Goal: Information Seeking & Learning: Learn about a topic

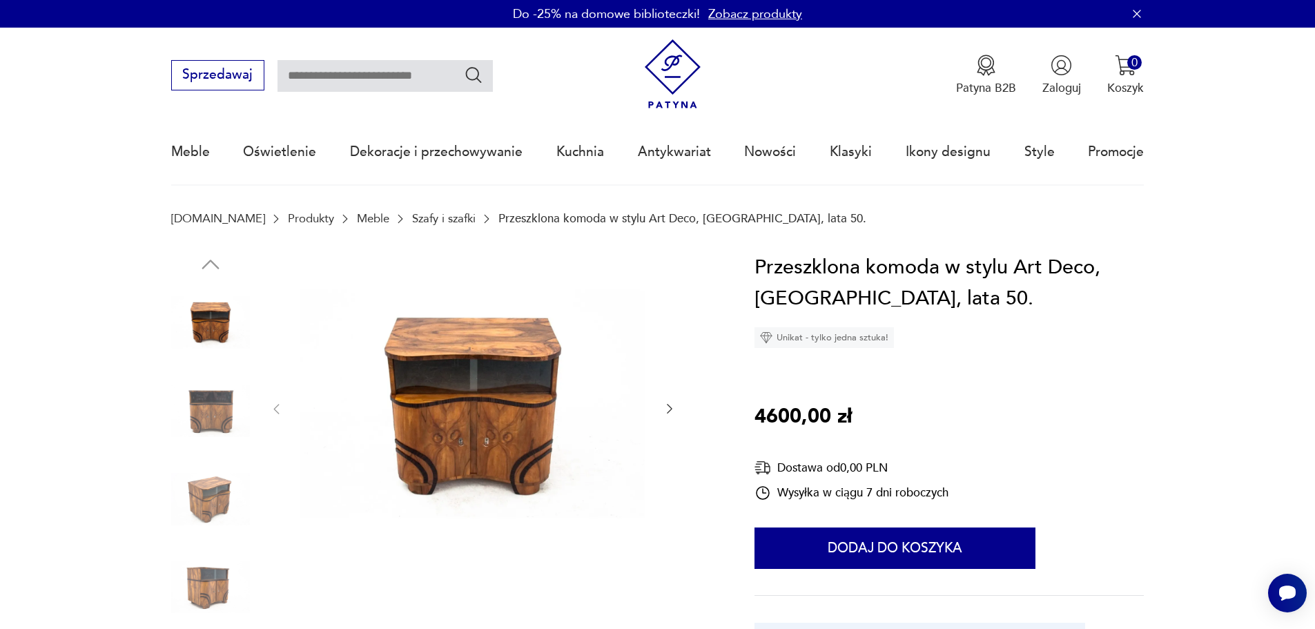
click at [484, 436] on img at bounding box center [473, 408] width 346 height 312
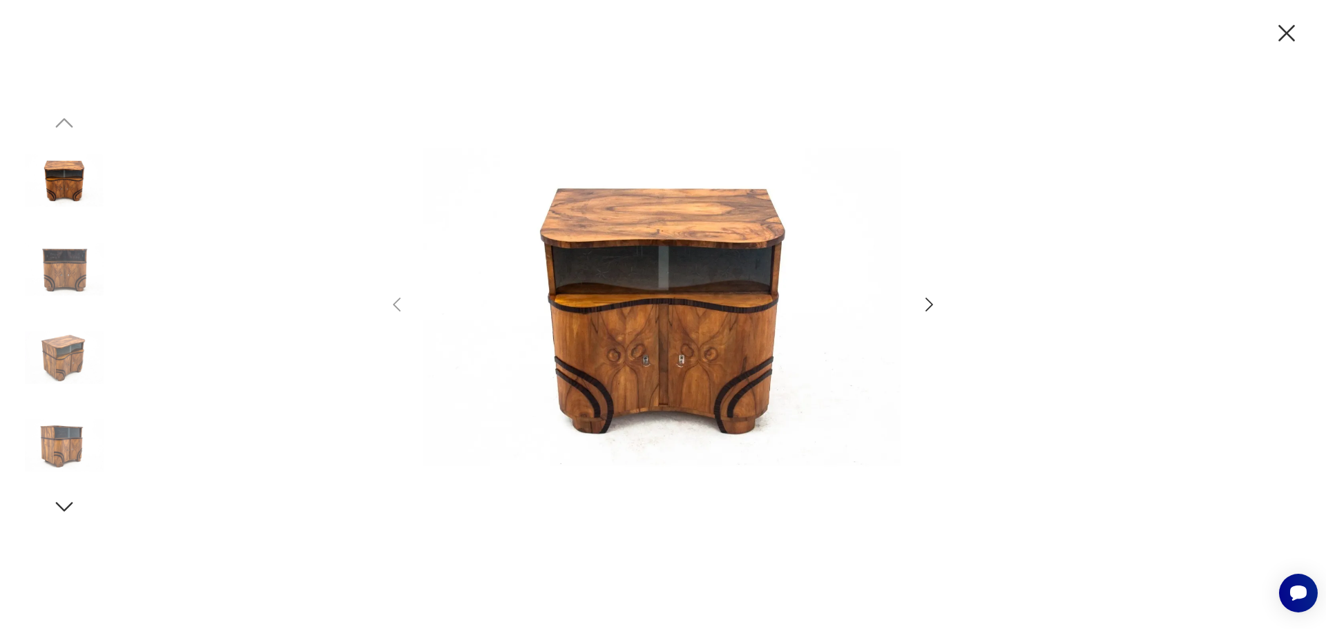
click at [933, 298] on icon "button" at bounding box center [929, 305] width 20 height 20
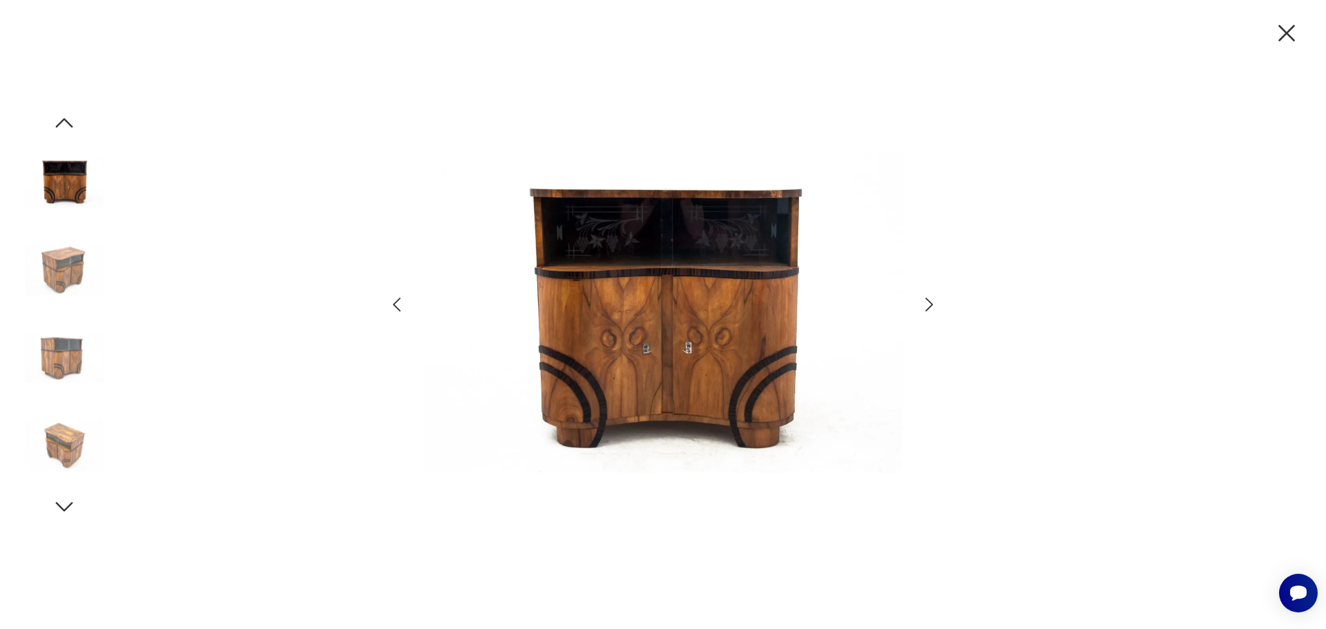
click at [933, 298] on icon "button" at bounding box center [929, 305] width 20 height 20
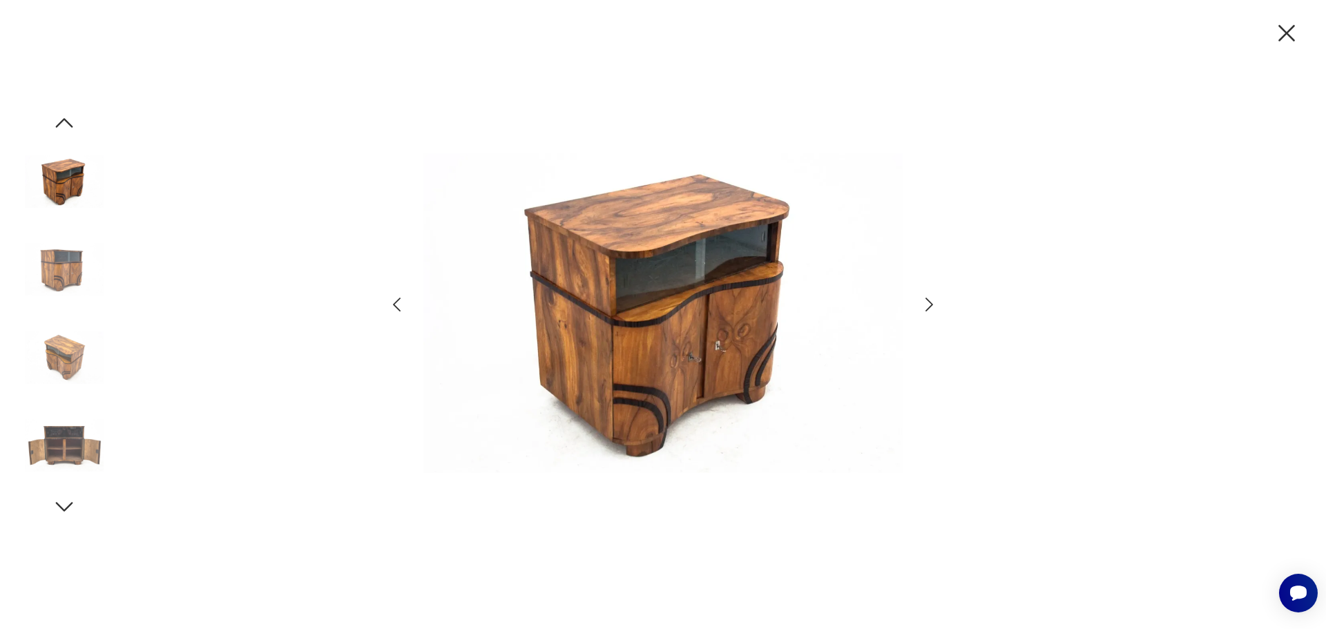
click at [933, 298] on icon "button" at bounding box center [929, 305] width 20 height 20
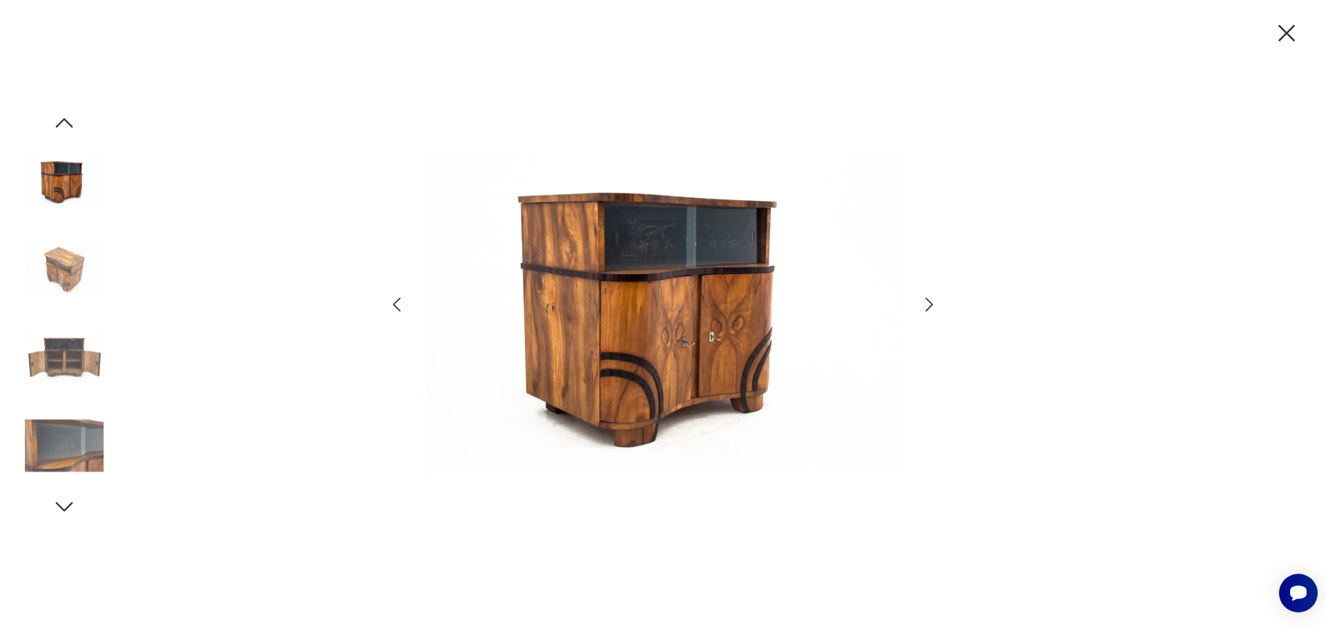
click at [933, 298] on icon "button" at bounding box center [929, 305] width 20 height 20
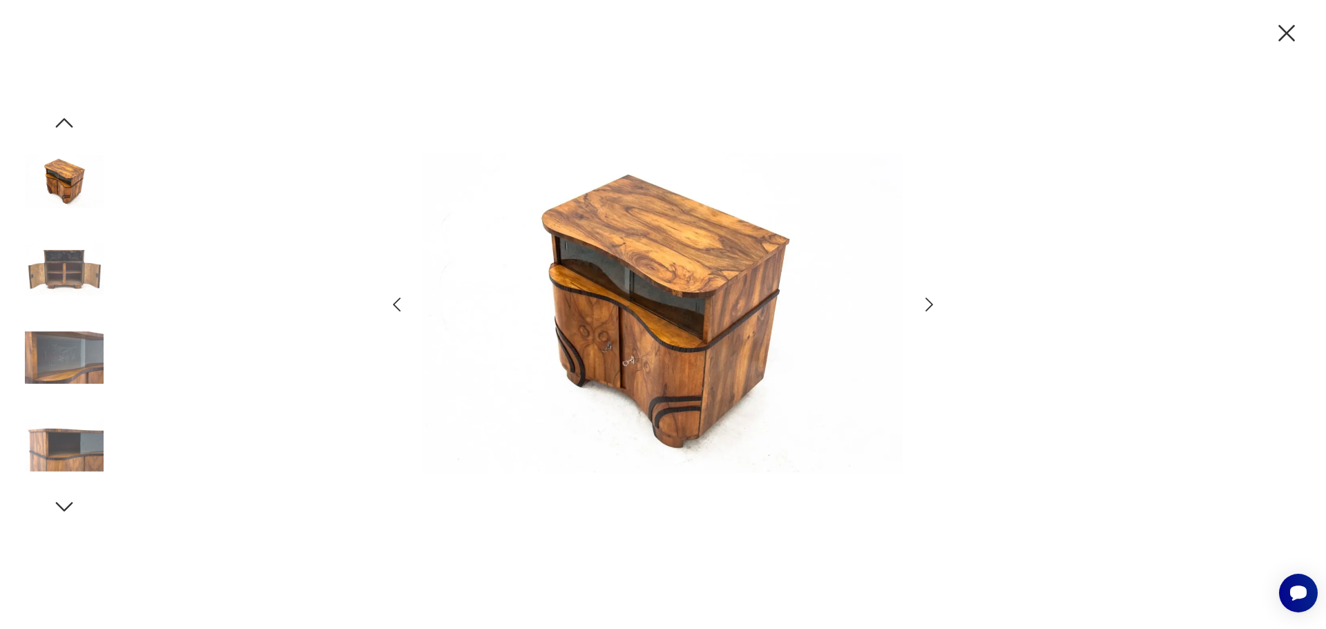
click at [1280, 37] on icon "button" at bounding box center [1286, 33] width 29 height 29
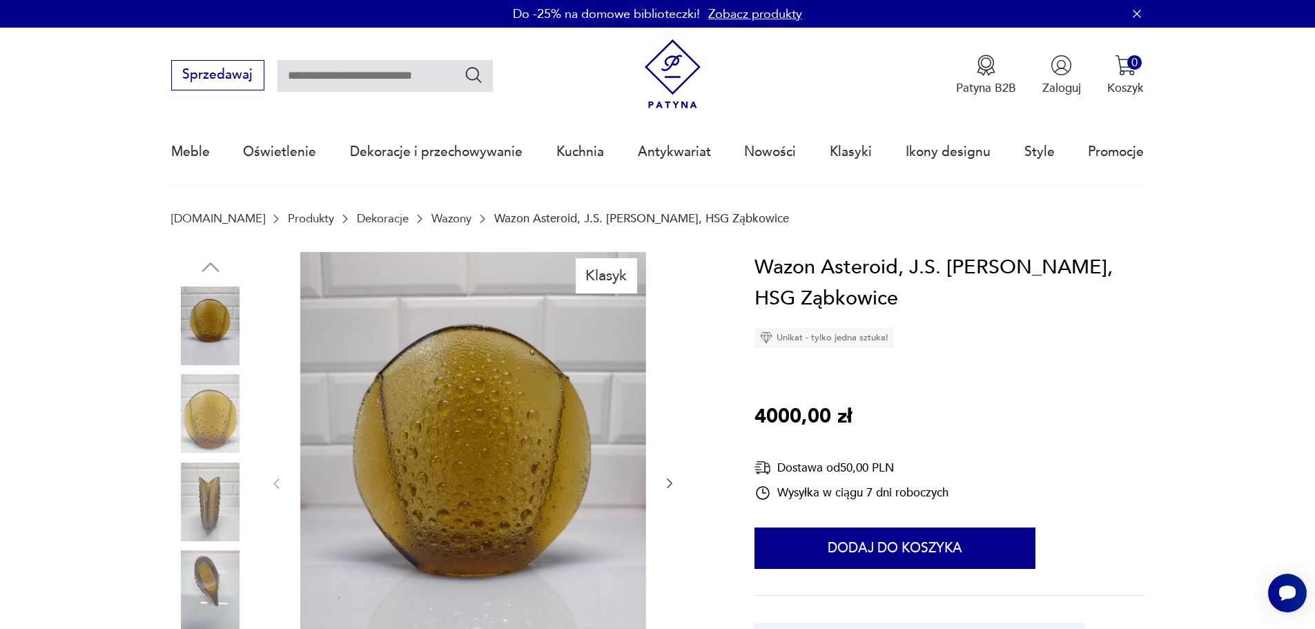
click at [671, 481] on icon "button" at bounding box center [670, 483] width 14 height 14
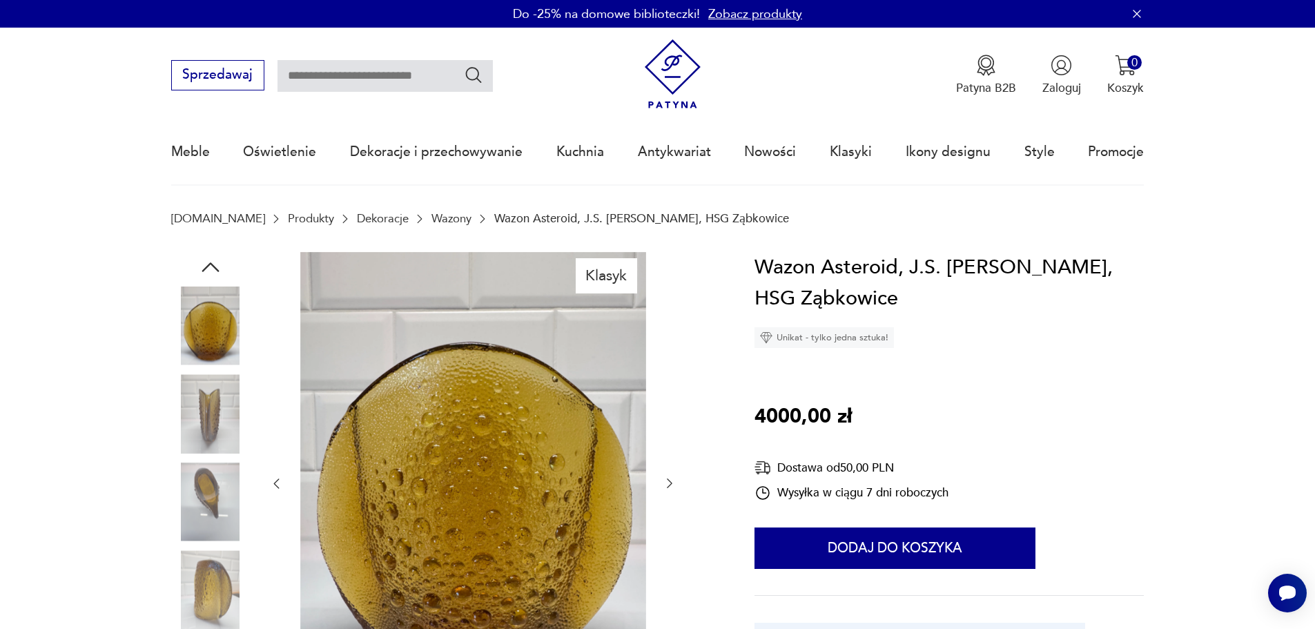
click at [671, 481] on icon "button" at bounding box center [670, 483] width 14 height 14
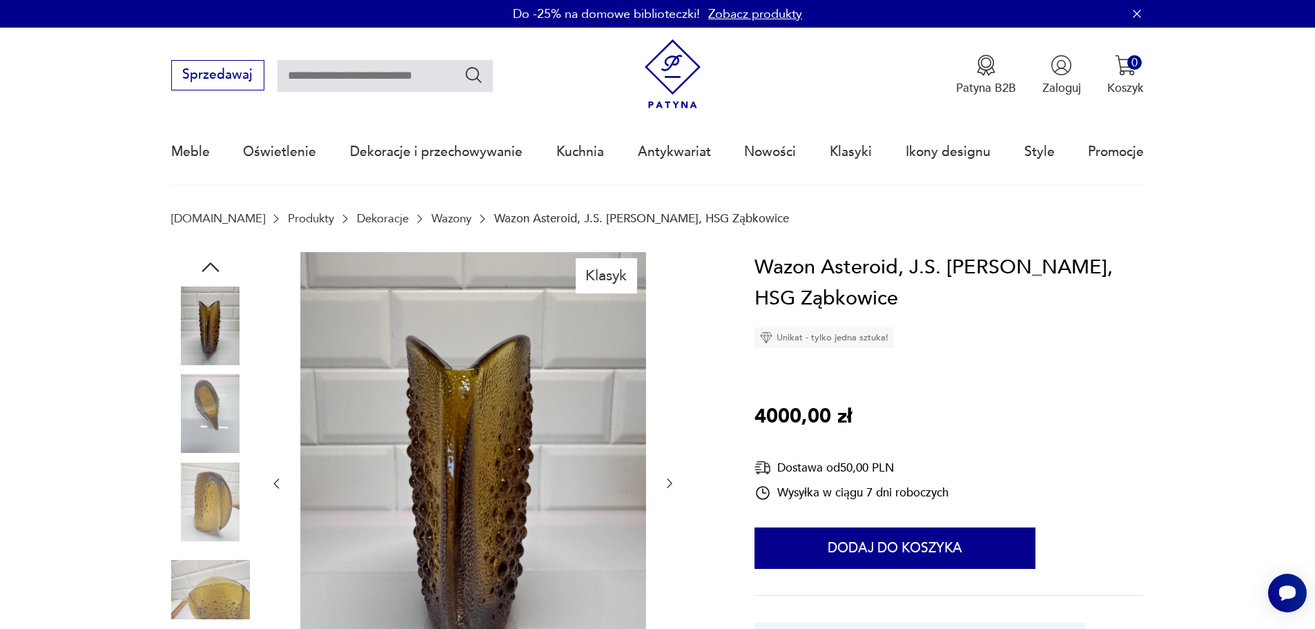
click at [671, 481] on icon "button" at bounding box center [670, 483] width 14 height 14
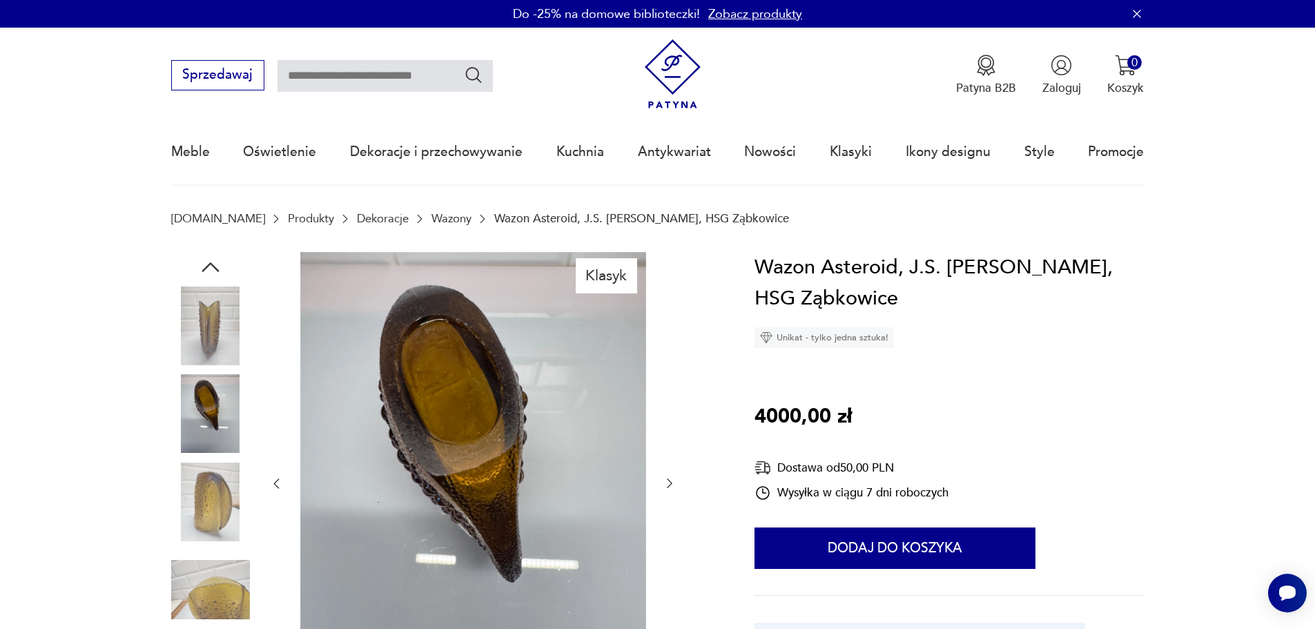
click at [671, 481] on icon "button" at bounding box center [670, 483] width 14 height 14
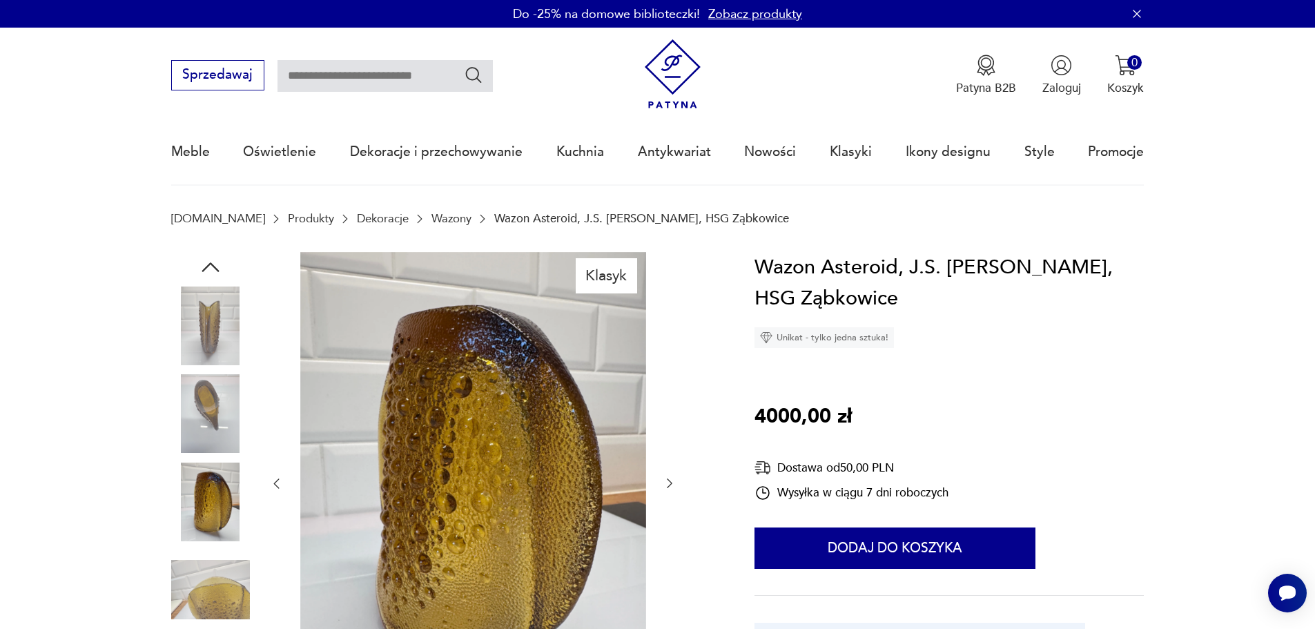
click at [671, 481] on icon "button" at bounding box center [670, 483] width 14 height 14
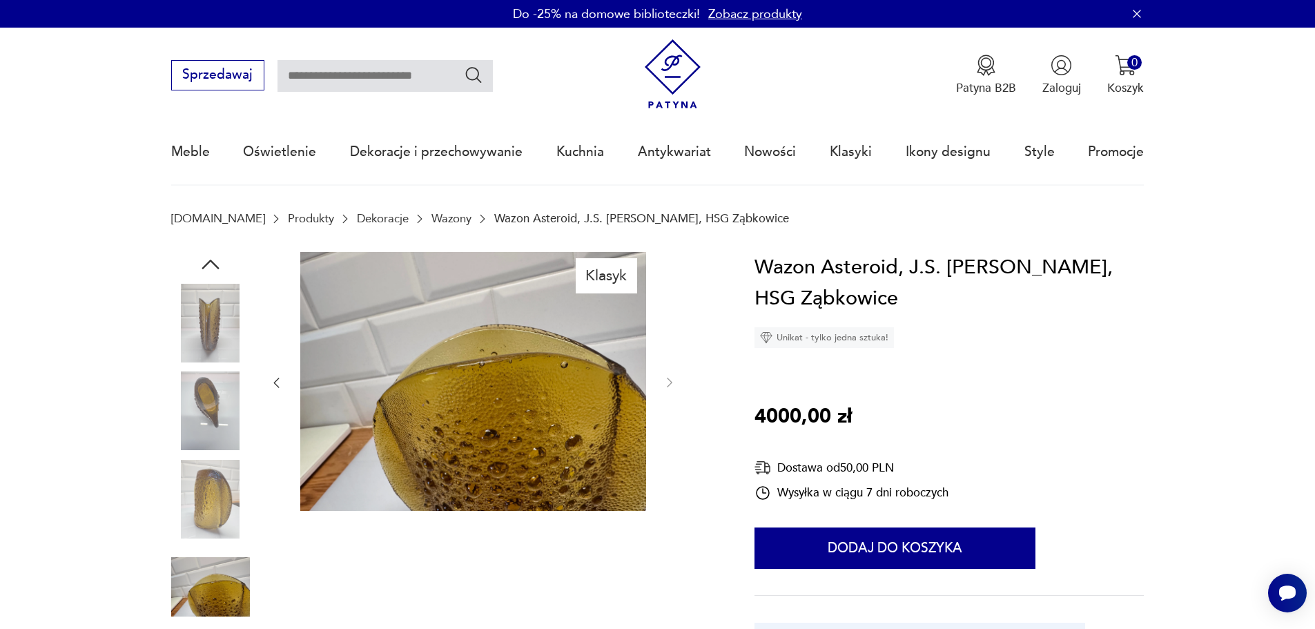
click at [671, 481] on div at bounding box center [472, 383] width 407 height 262
